Goal: Communication & Community: Participate in discussion

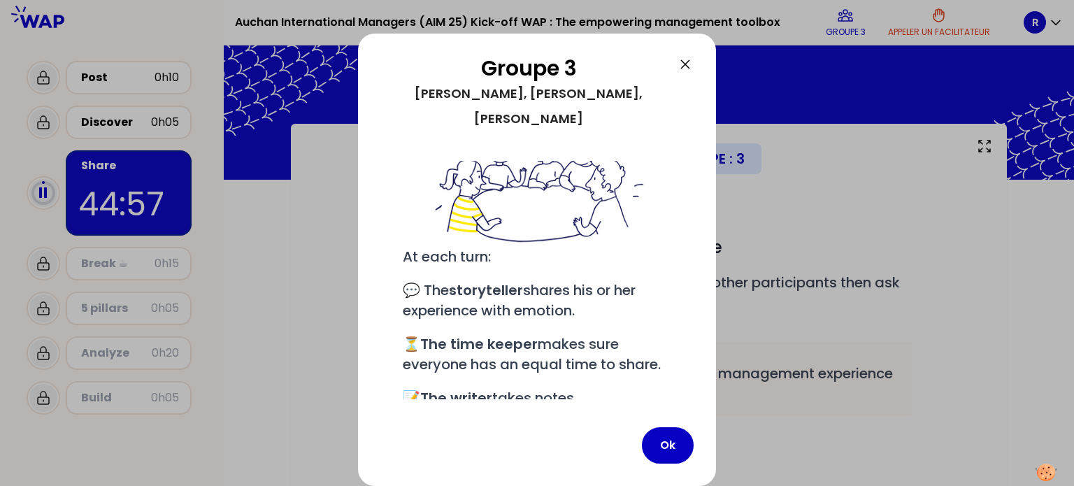
scroll to position [183, 0]
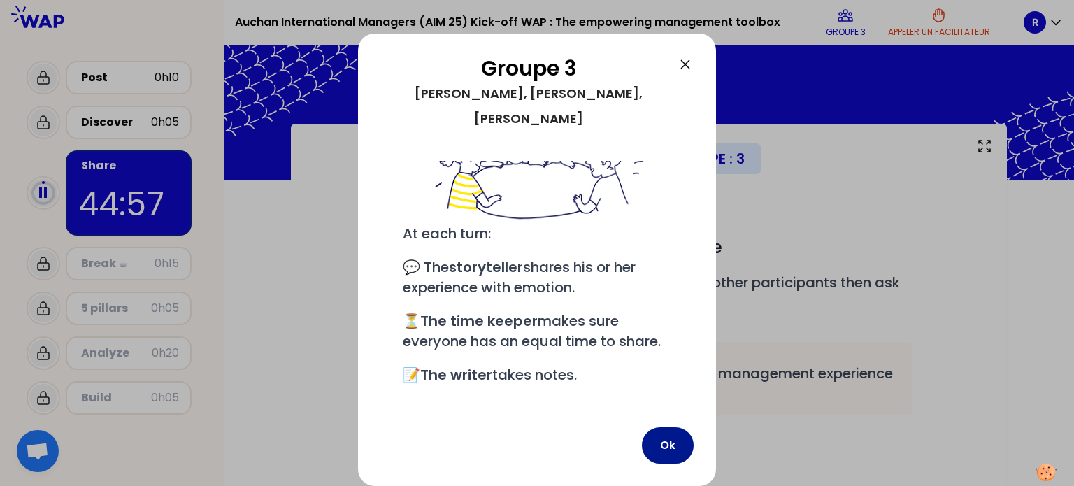
click at [671, 439] on button "Ok" at bounding box center [668, 445] width 52 height 36
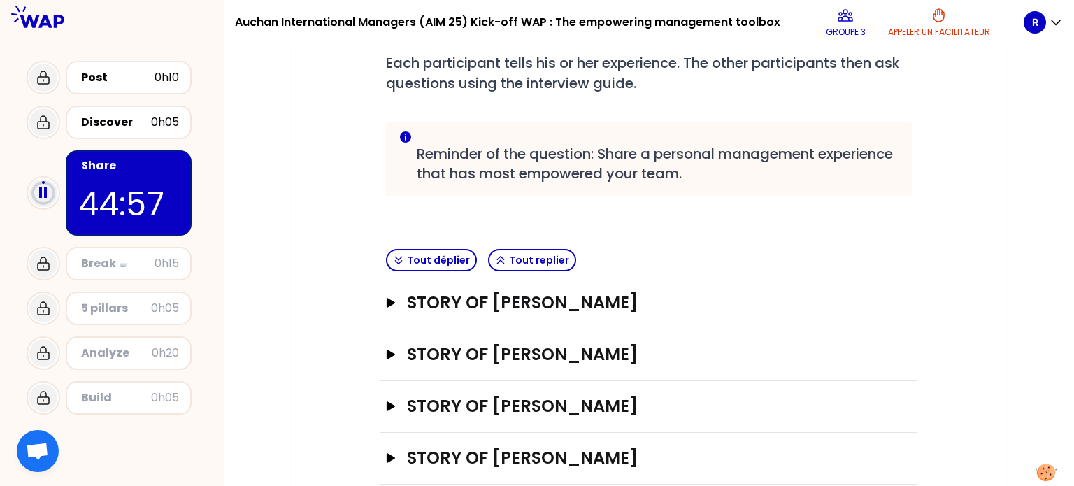
scroll to position [243, 0]
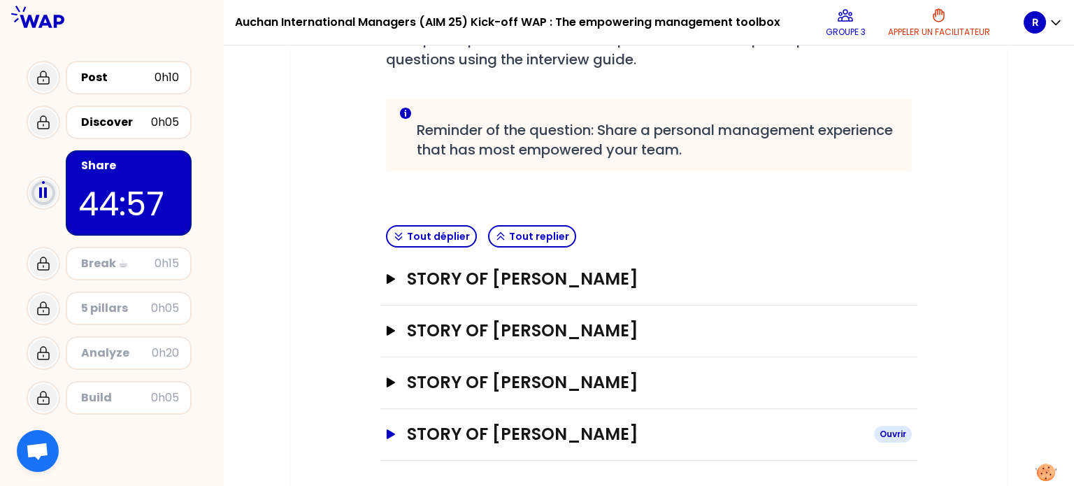
click at [501, 429] on h3 "STORY OF [PERSON_NAME]" at bounding box center [635, 434] width 456 height 22
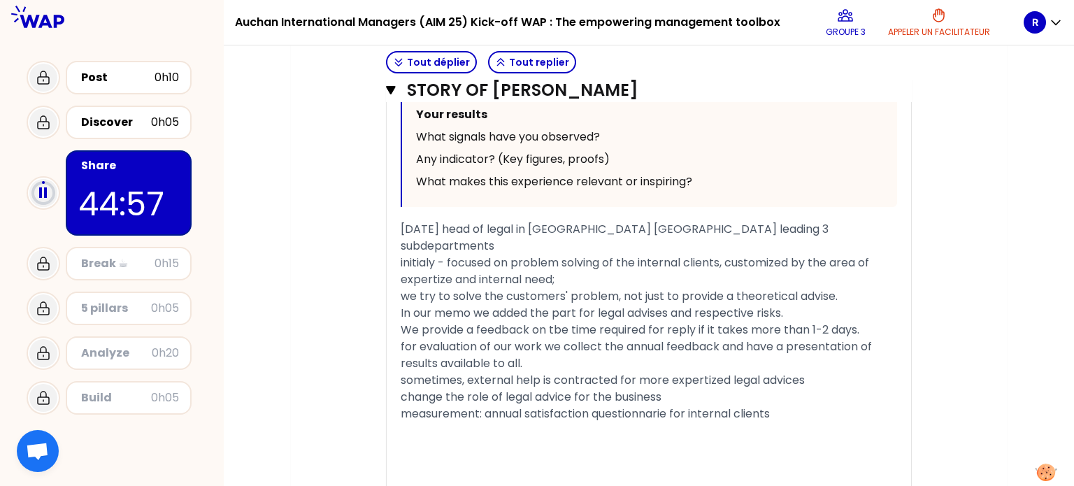
scroll to position [1083, 0]
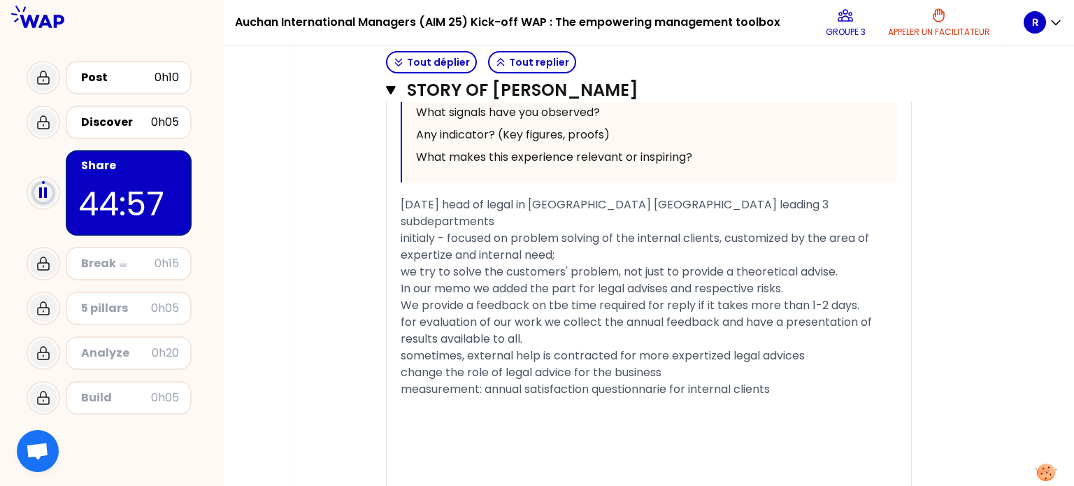
click at [561, 297] on span "We provide a feedback on tbe time required for reply if it takes more than 1-2 …" at bounding box center [630, 305] width 459 height 16
click at [548, 314] on div "﻿for evaluation of our work we collect the annual feedback and have a presentat…" at bounding box center [649, 331] width 497 height 34
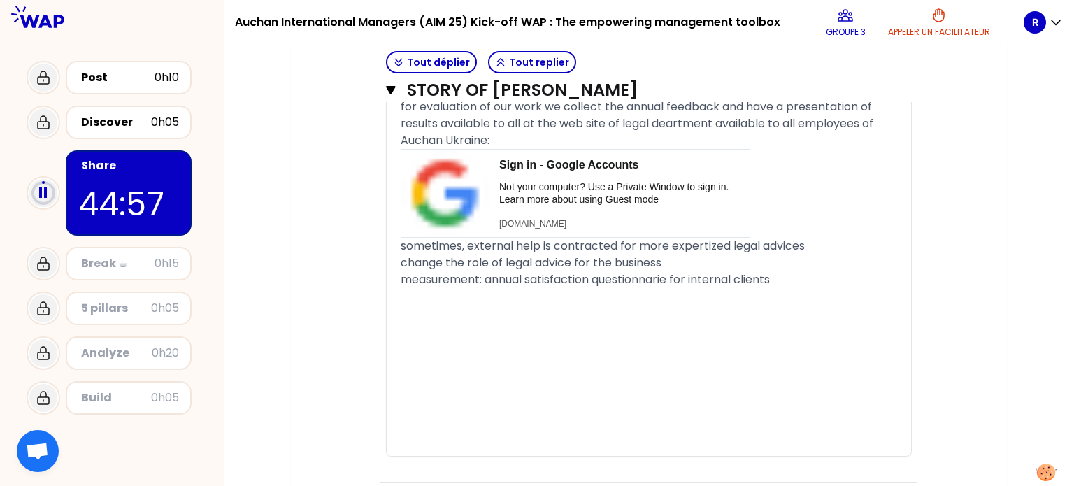
scroll to position [1302, 0]
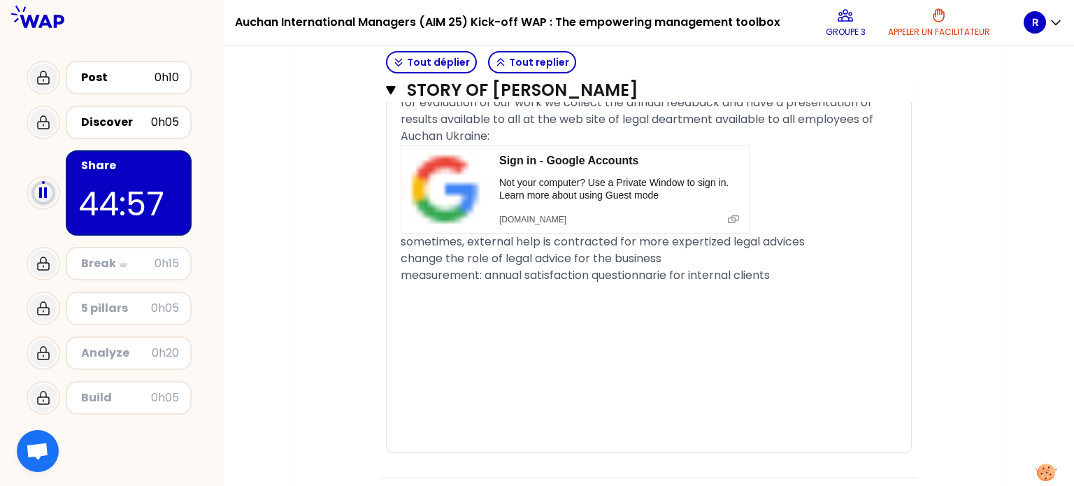
click at [638, 334] on div "﻿" at bounding box center [649, 342] width 497 height 17
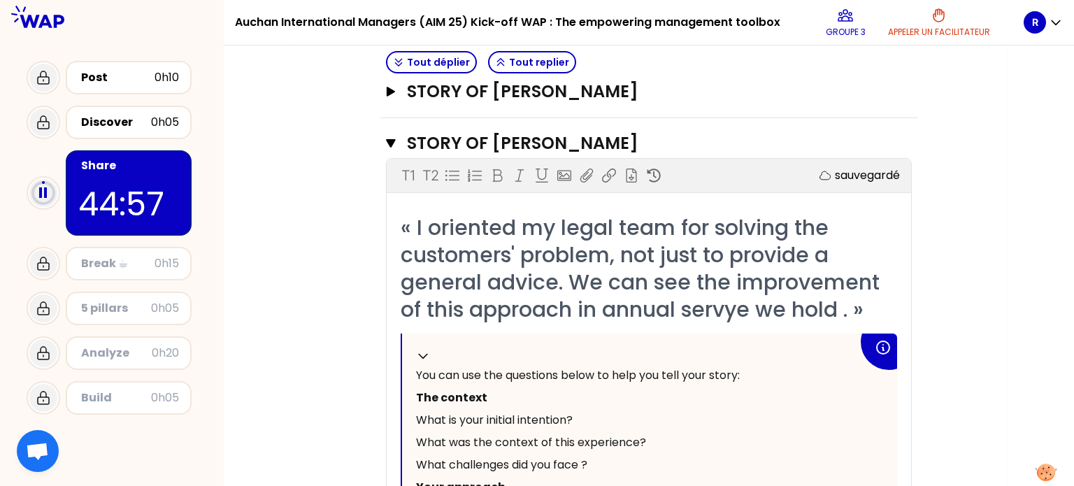
scroll to position [533, 0]
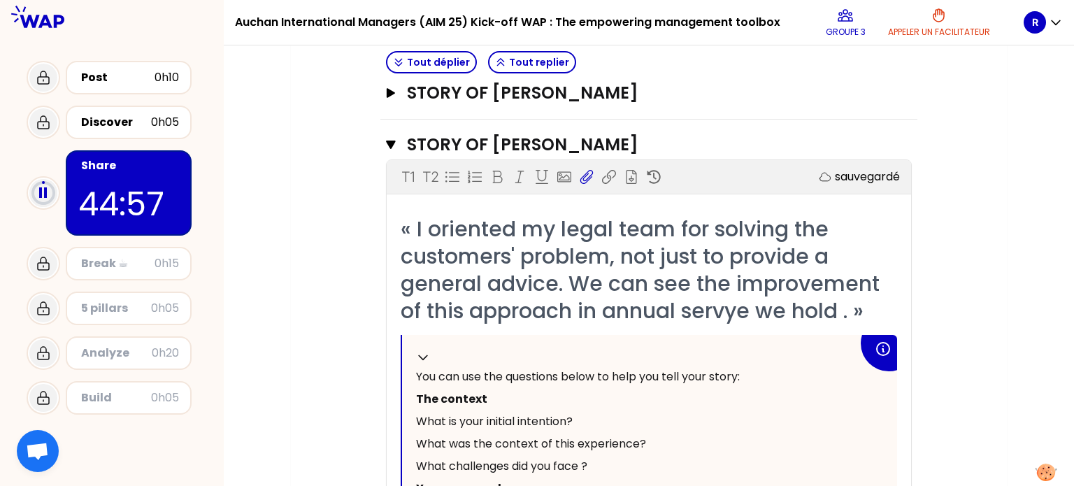
drag, startPoint x: 585, startPoint y: 175, endPoint x: 332, endPoint y: 129, distance: 256.6
click at [332, 129] on div "Objectifs # Share your story in turn 11min/personne # Each participant tells hi…" at bounding box center [649, 447] width 660 height 1601
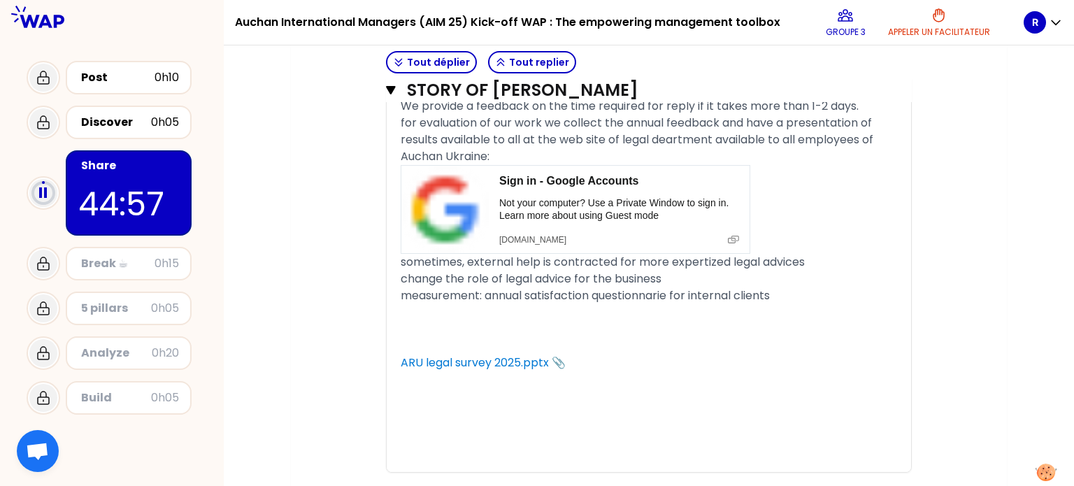
scroll to position [1302, 0]
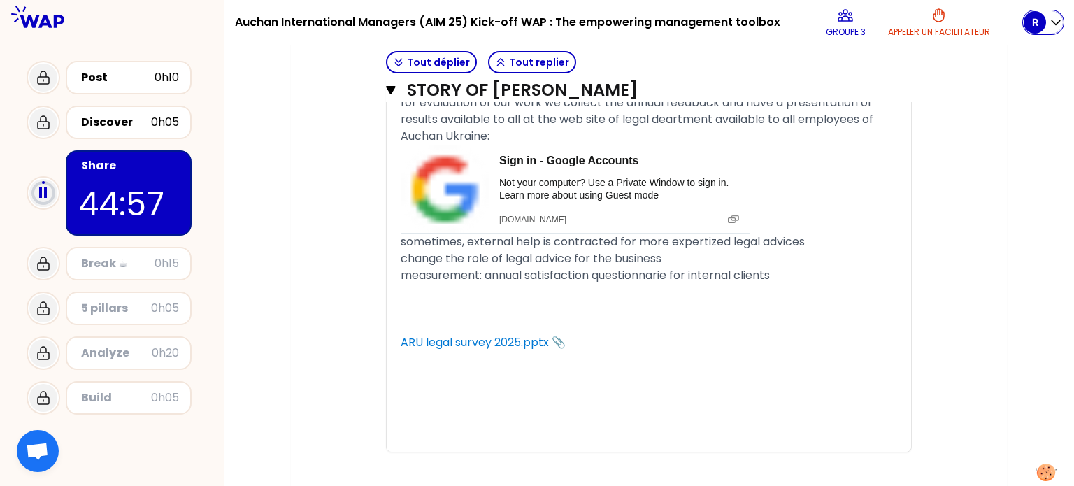
click at [1055, 22] on icon "button" at bounding box center [1056, 22] width 14 height 14
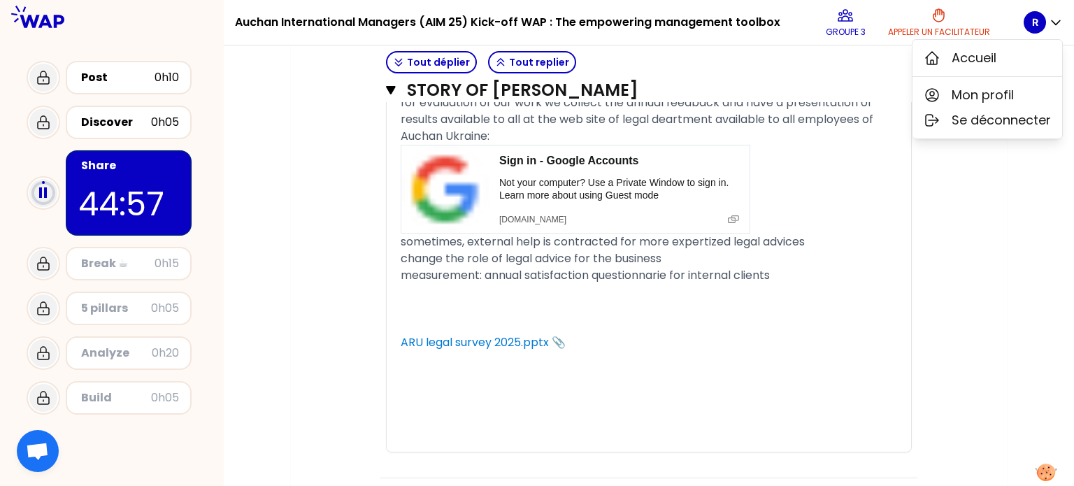
drag, startPoint x: 979, startPoint y: 264, endPoint x: 986, endPoint y: 257, distance: 10.4
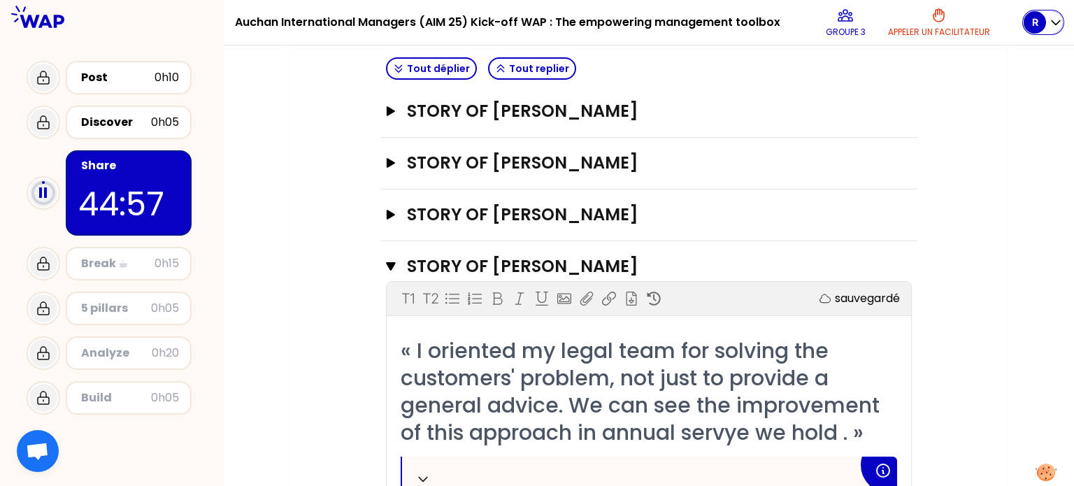
scroll to position [603, 0]
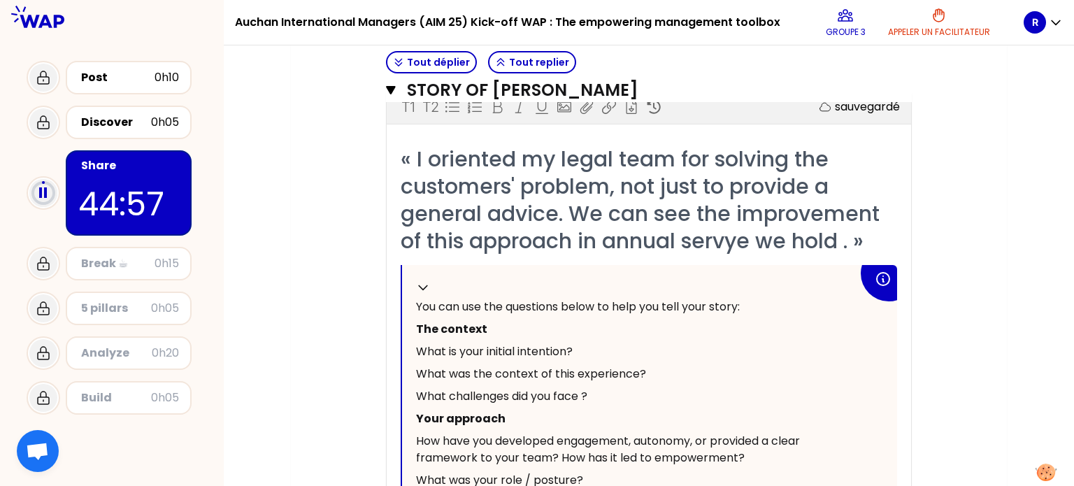
click at [885, 276] on icon at bounding box center [883, 279] width 17 height 17
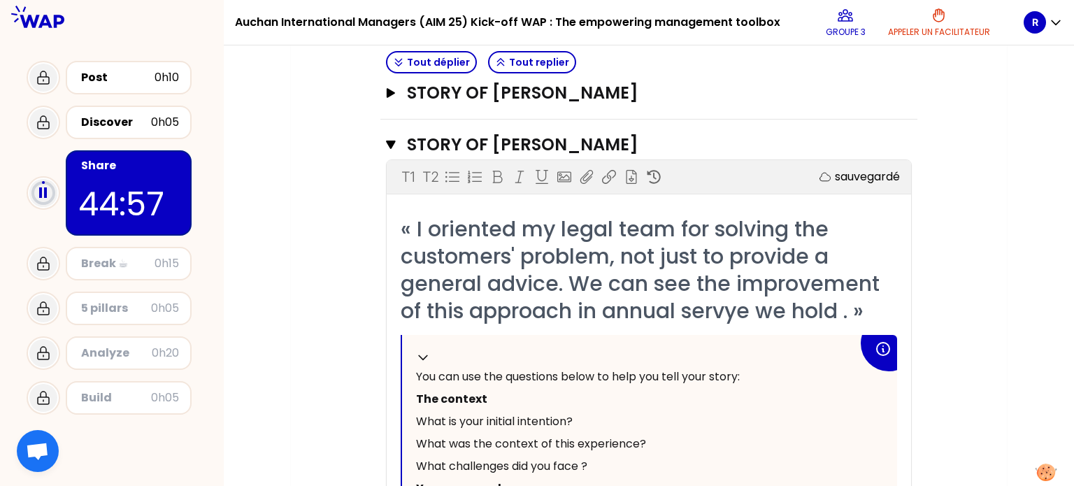
click at [91, 173] on div "Share" at bounding box center [130, 165] width 98 height 17
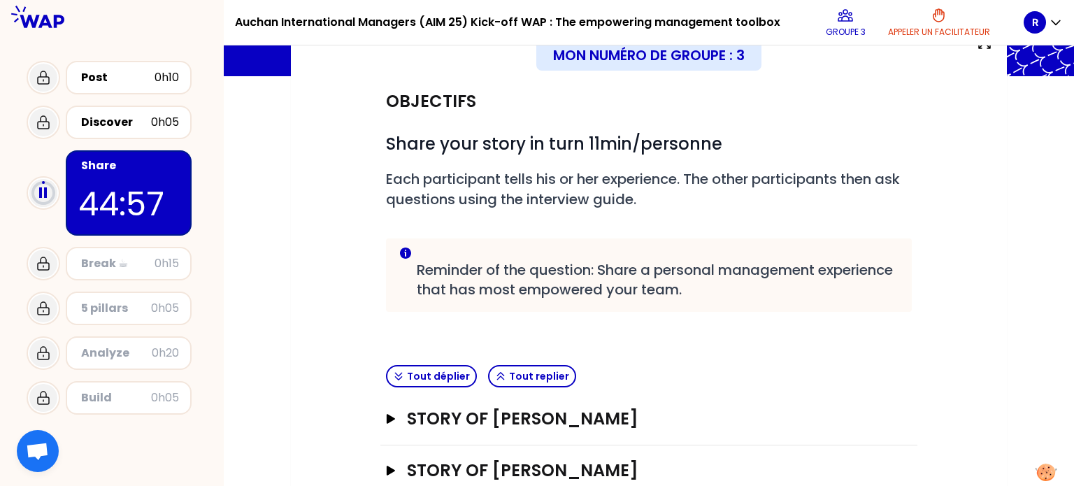
scroll to position [34, 0]
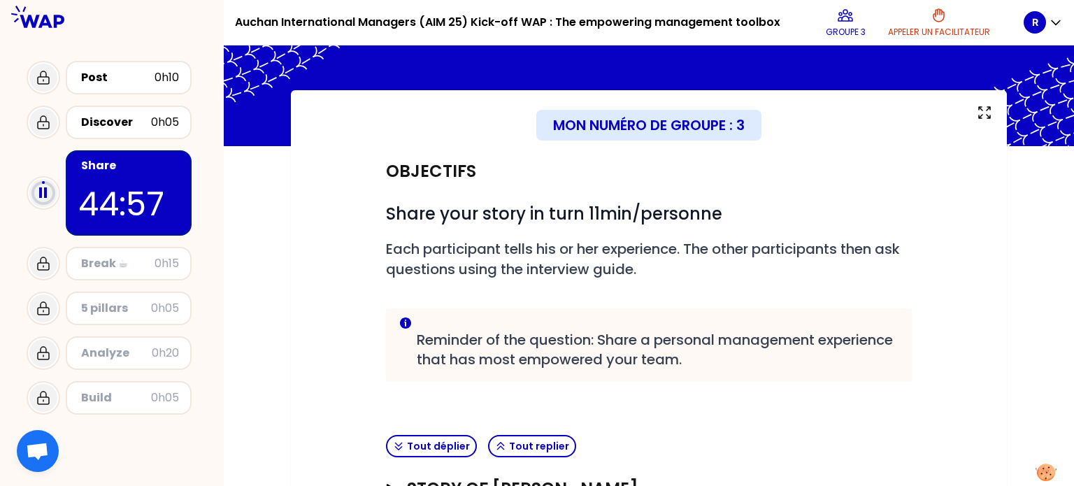
click at [137, 190] on p "44:57" at bounding box center [128, 204] width 101 height 49
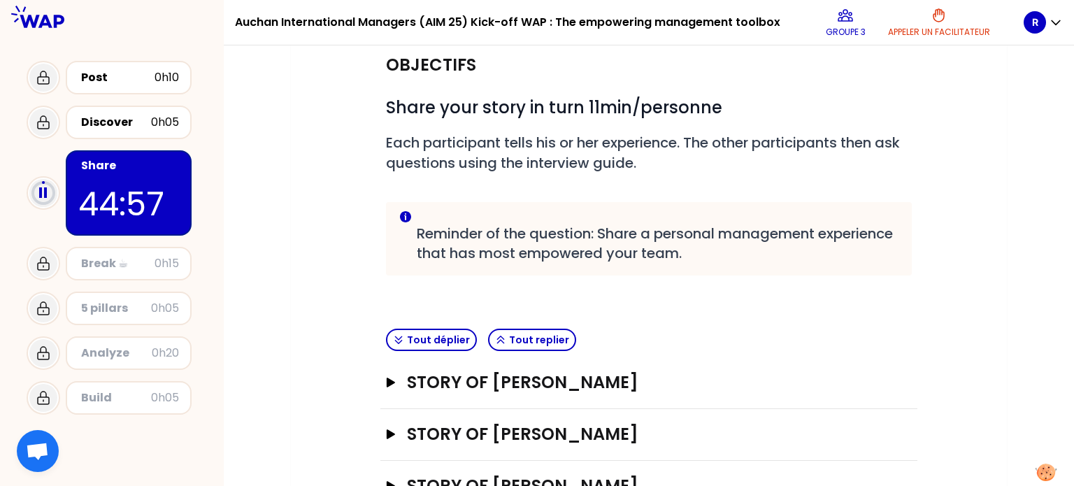
scroll to position [243, 0]
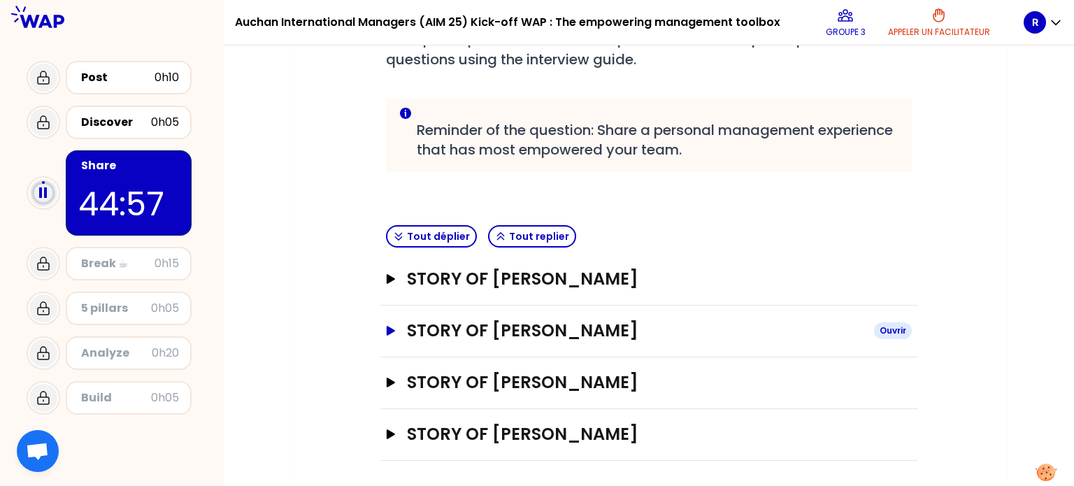
click at [477, 325] on h3 "STORY OF [PERSON_NAME]" at bounding box center [635, 331] width 456 height 22
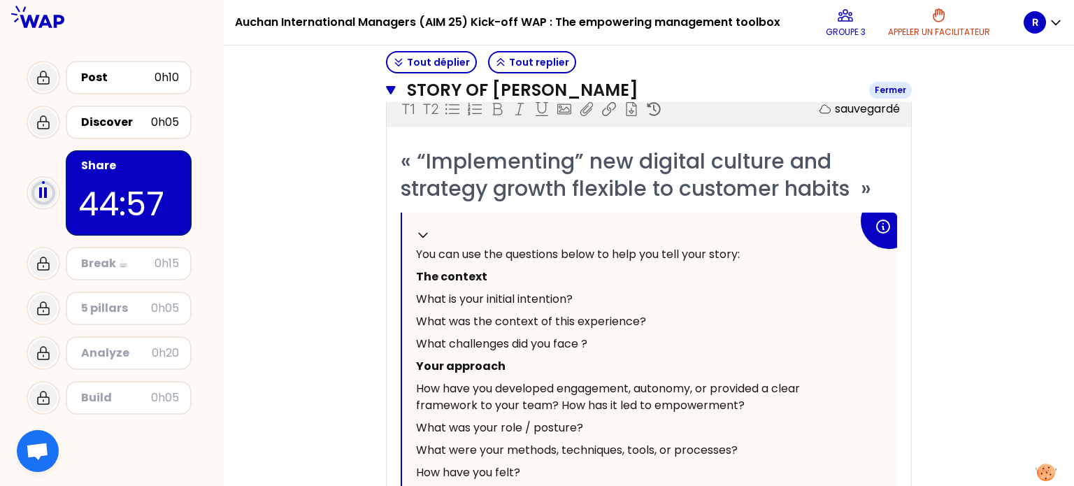
scroll to position [313, 0]
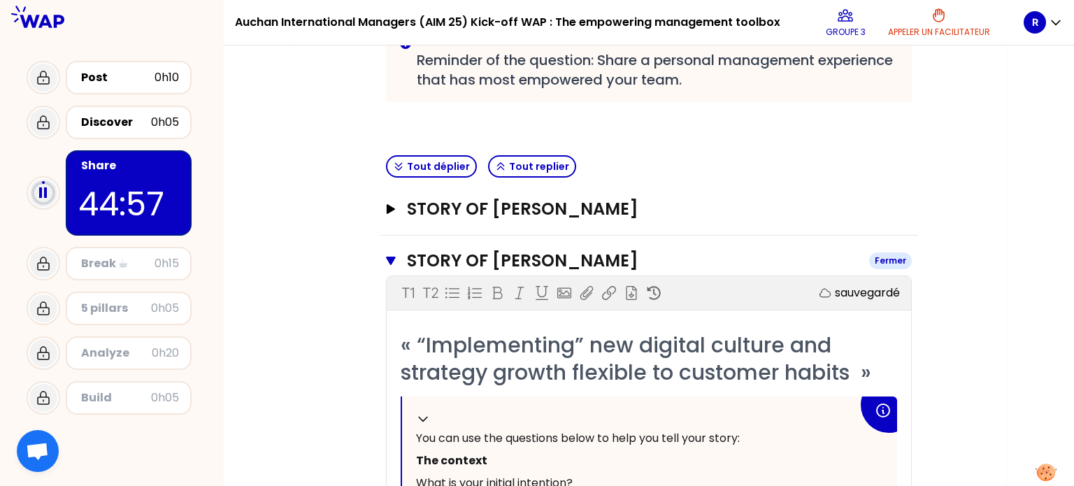
click at [444, 250] on h3 "STORY OF [PERSON_NAME]" at bounding box center [632, 261] width 451 height 22
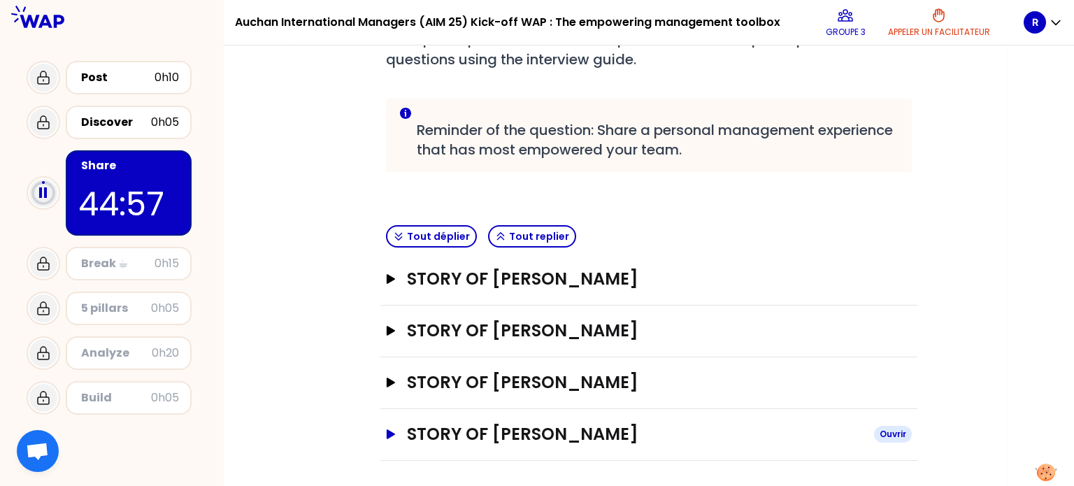
click at [503, 429] on h3 "STORY OF [PERSON_NAME]" at bounding box center [635, 434] width 456 height 22
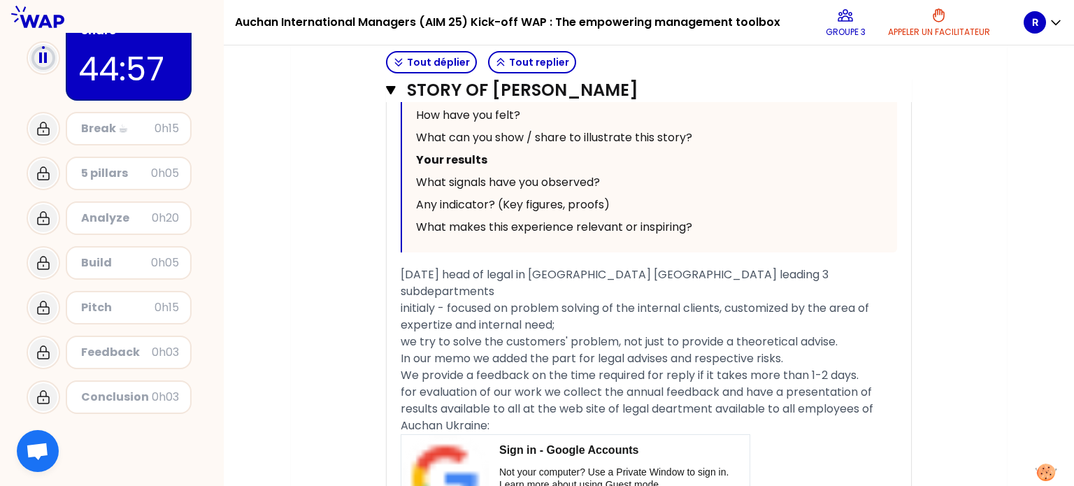
scroll to position [1302, 0]
